Goal: Information Seeking & Learning: Learn about a topic

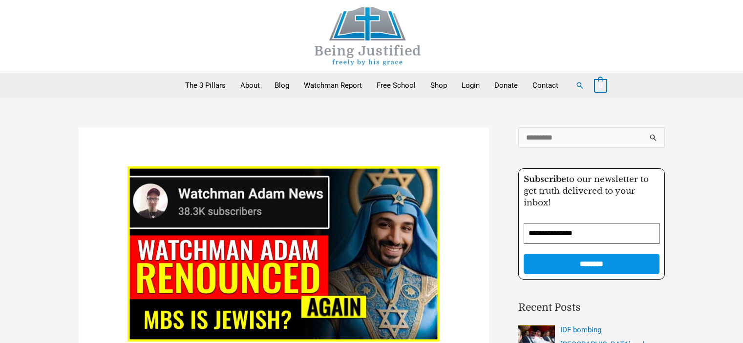
scroll to position [2101, 0]
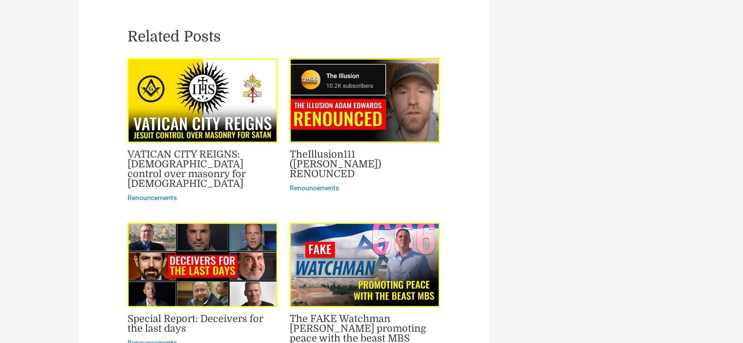
scroll to position [1466, 0]
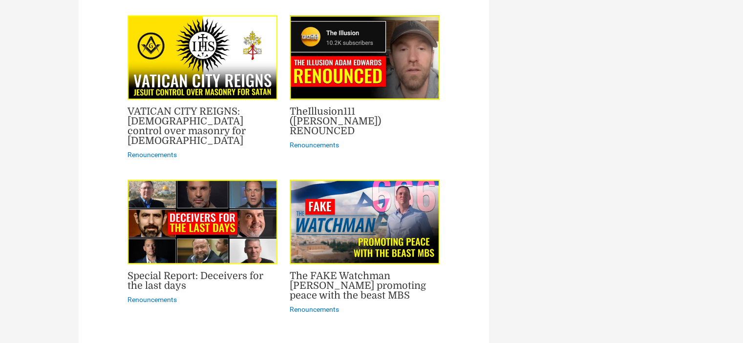
click at [233, 271] on link "Special Report: Deceivers for the last days" at bounding box center [196, 281] width 136 height 21
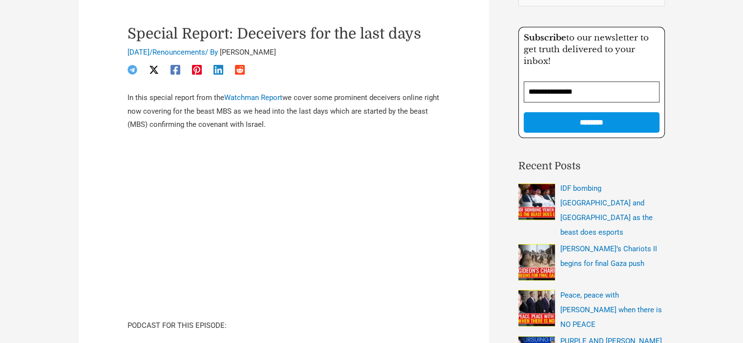
scroll to position [147, 0]
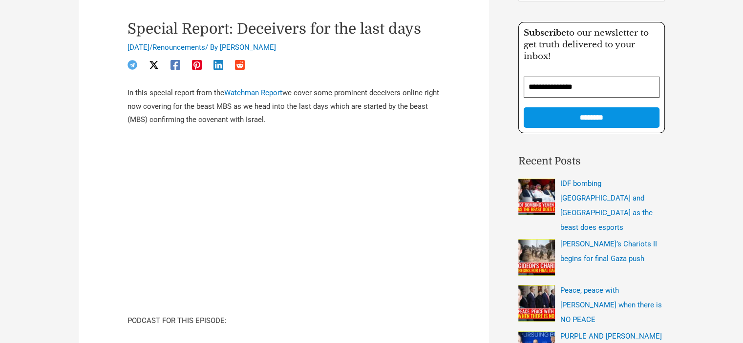
click at [396, 115] on p "In this special report from the Watchman Report we cover some prominent deceive…" at bounding box center [284, 106] width 313 height 41
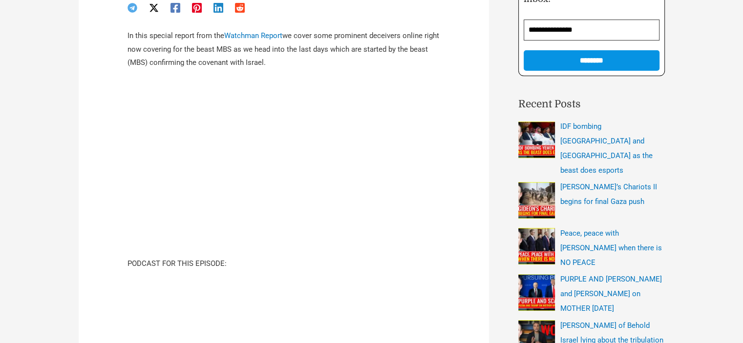
scroll to position [244, 0]
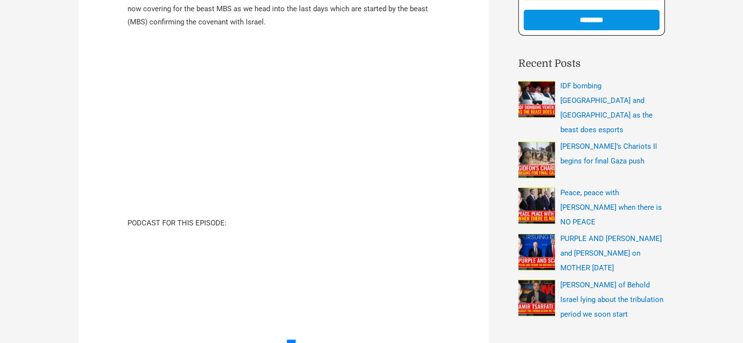
drag, startPoint x: 470, startPoint y: 215, endPoint x: 435, endPoint y: 215, distance: 34.7
click at [470, 215] on article "Special Report: Deceivers for the last days [DATE] / Renouncements / By [PERSON…" at bounding box center [284, 330] width 410 height 895
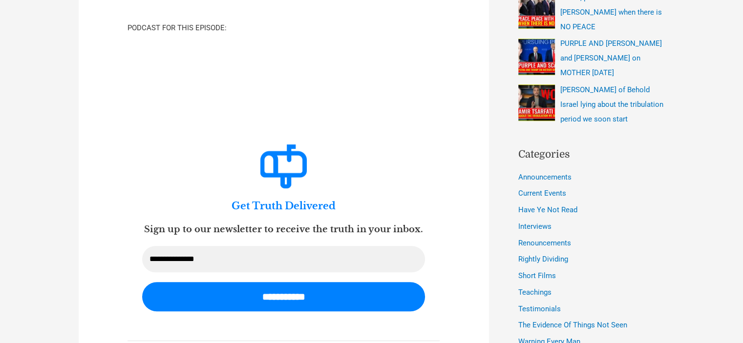
scroll to position [293, 0]
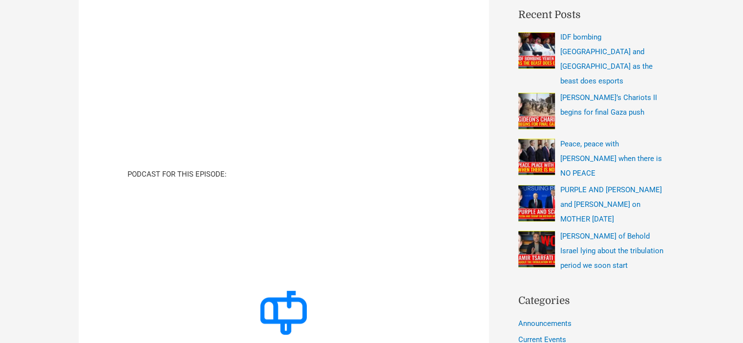
click at [458, 173] on article "Special Report: Deceivers for the last days [DATE] / Renouncements / By [PERSON…" at bounding box center [284, 281] width 410 height 895
click at [490, 101] on div "Search for: ****** Please leave this field empty Subscribe to our newsletter to…" at bounding box center [577, 252] width 176 height 837
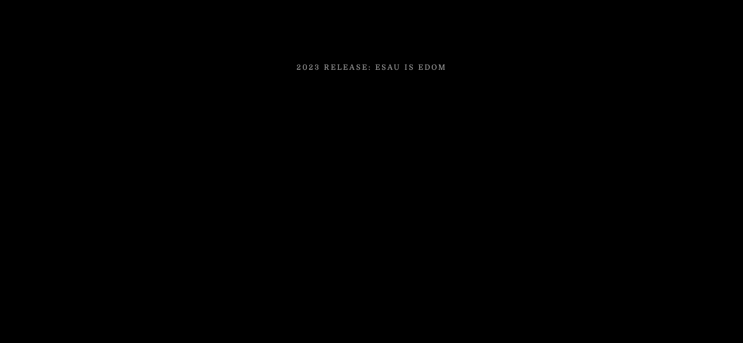
scroll to position [2052, 0]
click at [672, 244] on div at bounding box center [371, 129] width 743 height 1138
